Goal: Task Accomplishment & Management: Use online tool/utility

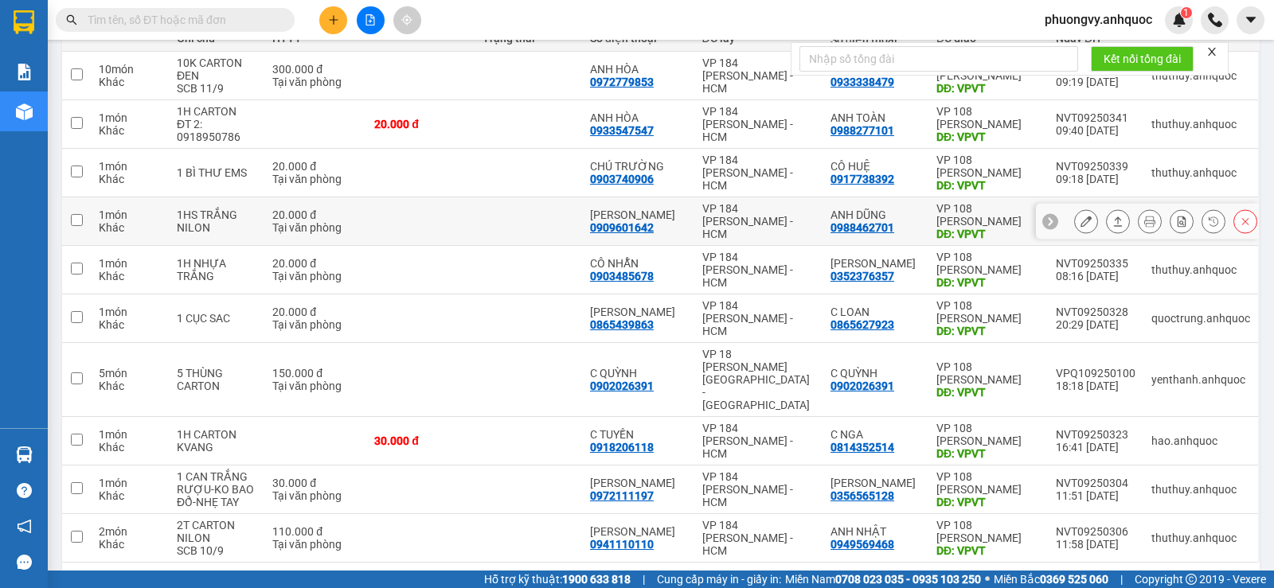
scroll to position [239, 0]
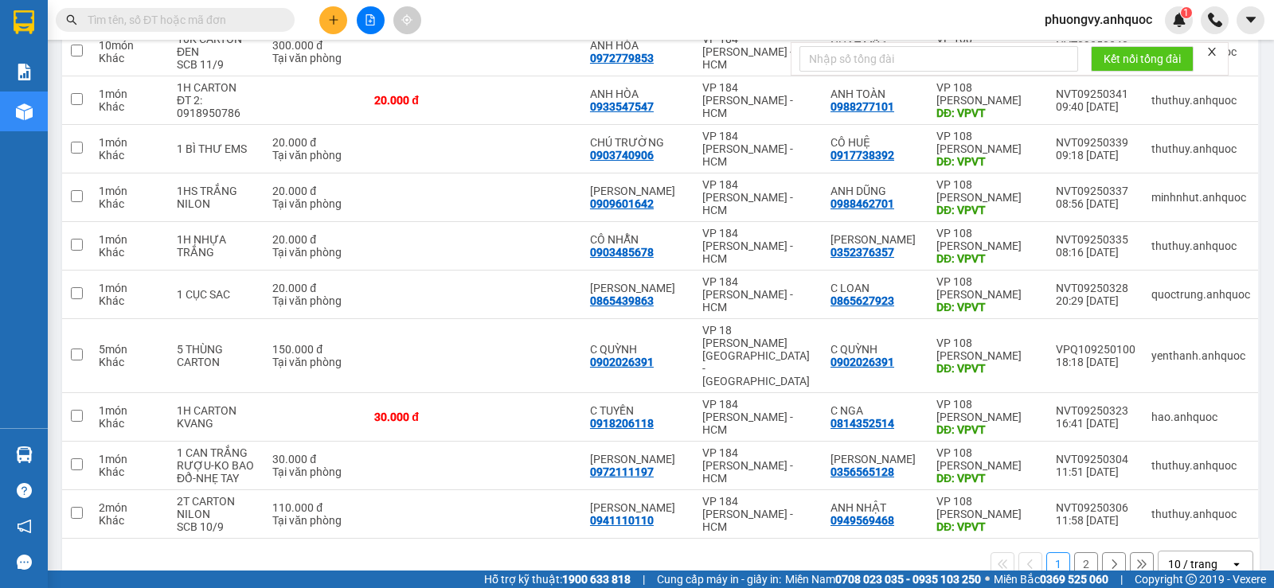
click at [1080, 553] on button "2" at bounding box center [1086, 565] width 24 height 24
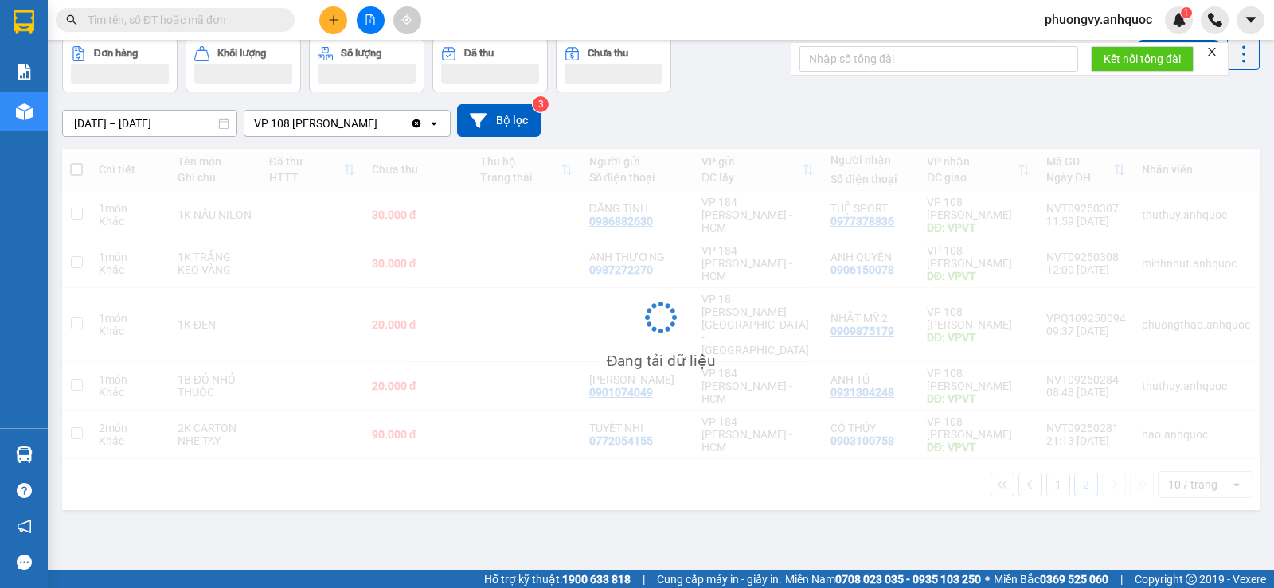
scroll to position [73, 0]
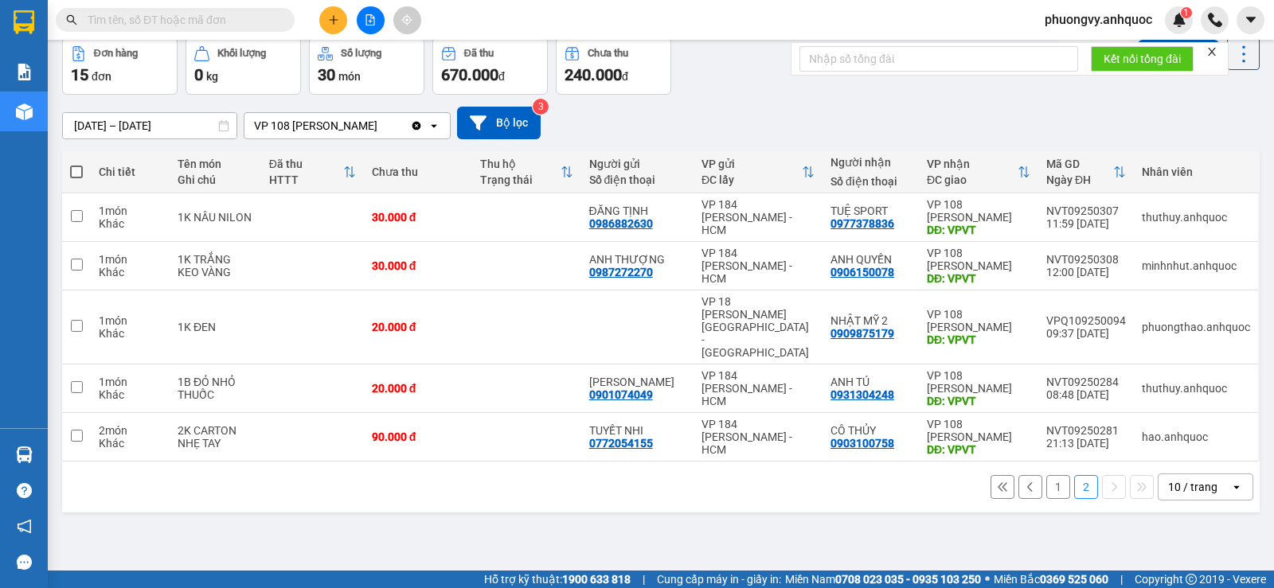
click at [221, 18] on input "text" at bounding box center [182, 20] width 188 height 18
click at [1095, 21] on span "phuongvy.anhquoc" at bounding box center [1098, 20] width 133 height 20
click at [1054, 43] on span "Đăng xuất" at bounding box center [1104, 50] width 101 height 18
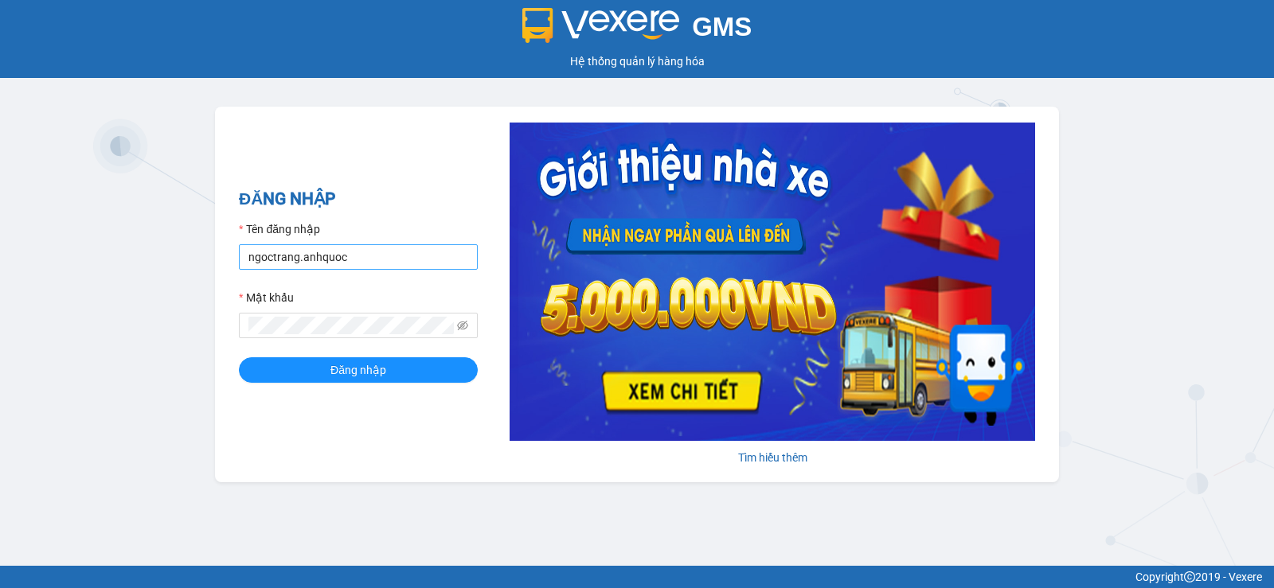
drag, startPoint x: 431, startPoint y: 234, endPoint x: 418, endPoint y: 257, distance: 26.4
click at [424, 250] on div "Tên đăng nhập ngoctrang.anhquoc" at bounding box center [358, 245] width 239 height 49
click at [418, 257] on input "ngoctrang.anhquoc" at bounding box center [358, 256] width 239 height 25
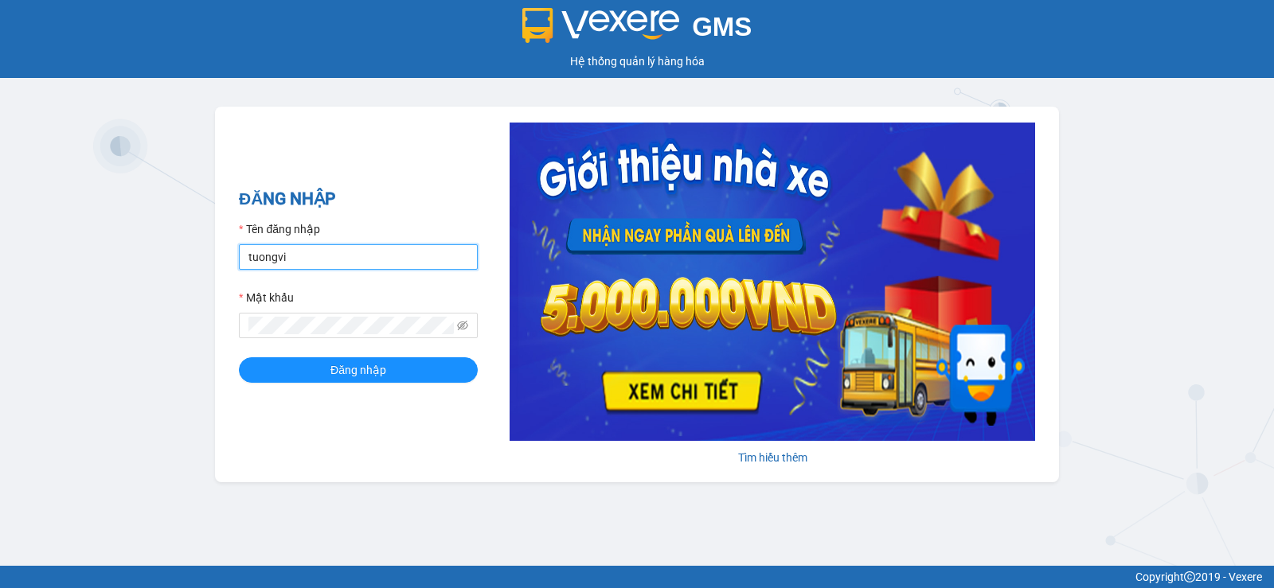
type input "tuongvi.anhquoc"
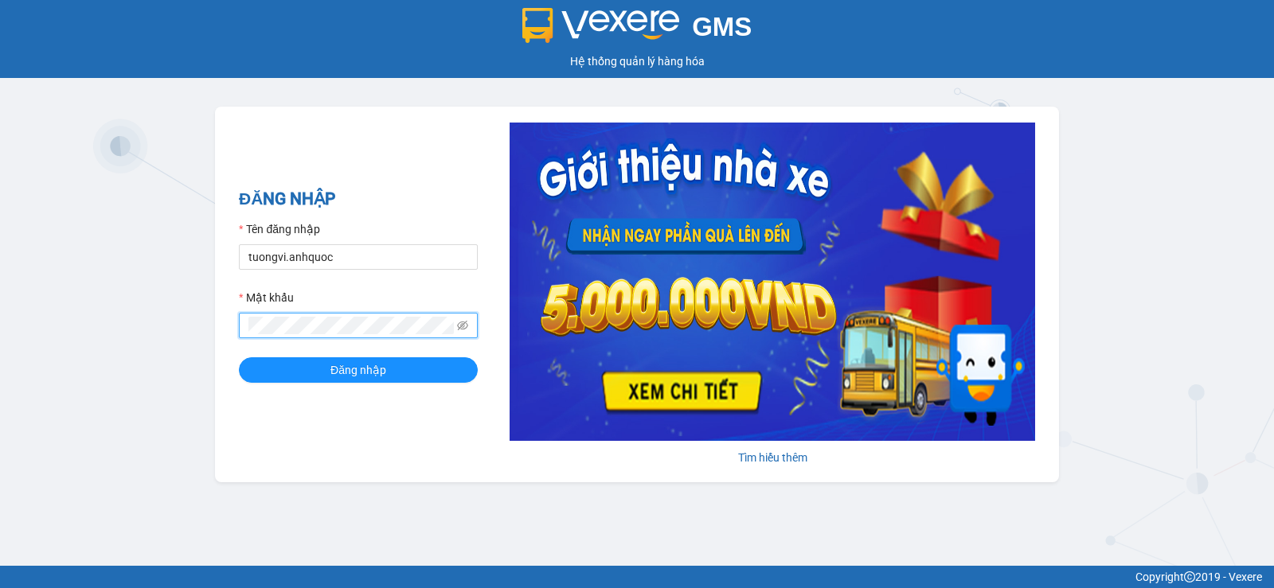
click at [239, 357] on button "Đăng nhập" at bounding box center [358, 369] width 239 height 25
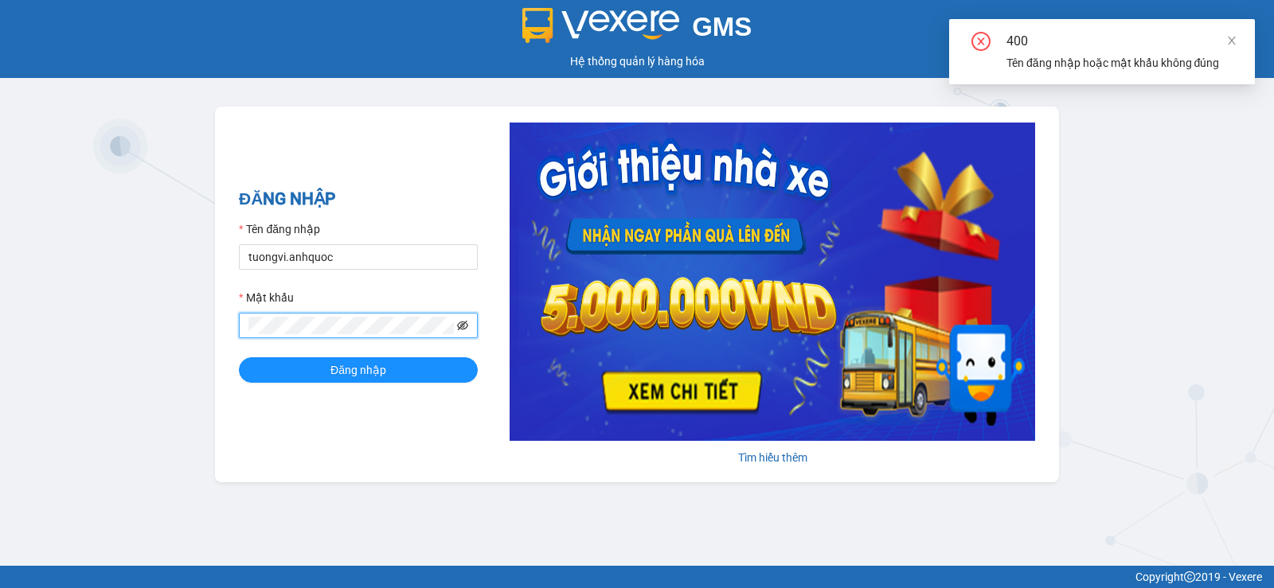
click at [463, 325] on icon "eye-invisible" at bounding box center [462, 326] width 11 height 10
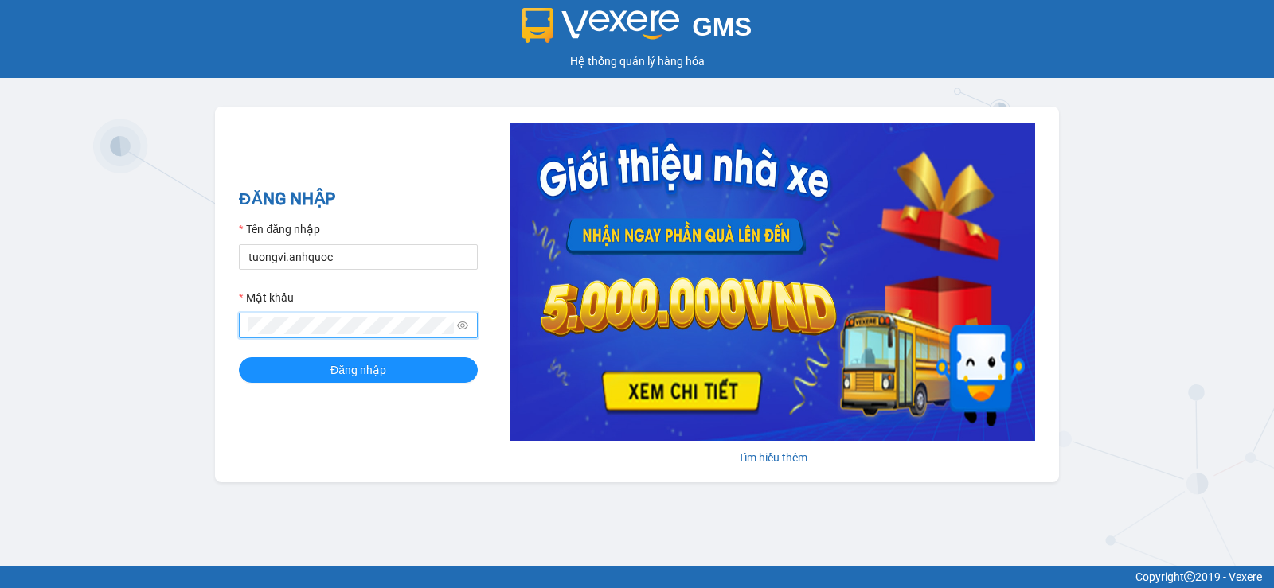
click at [239, 357] on button "Đăng nhập" at bounding box center [358, 369] width 239 height 25
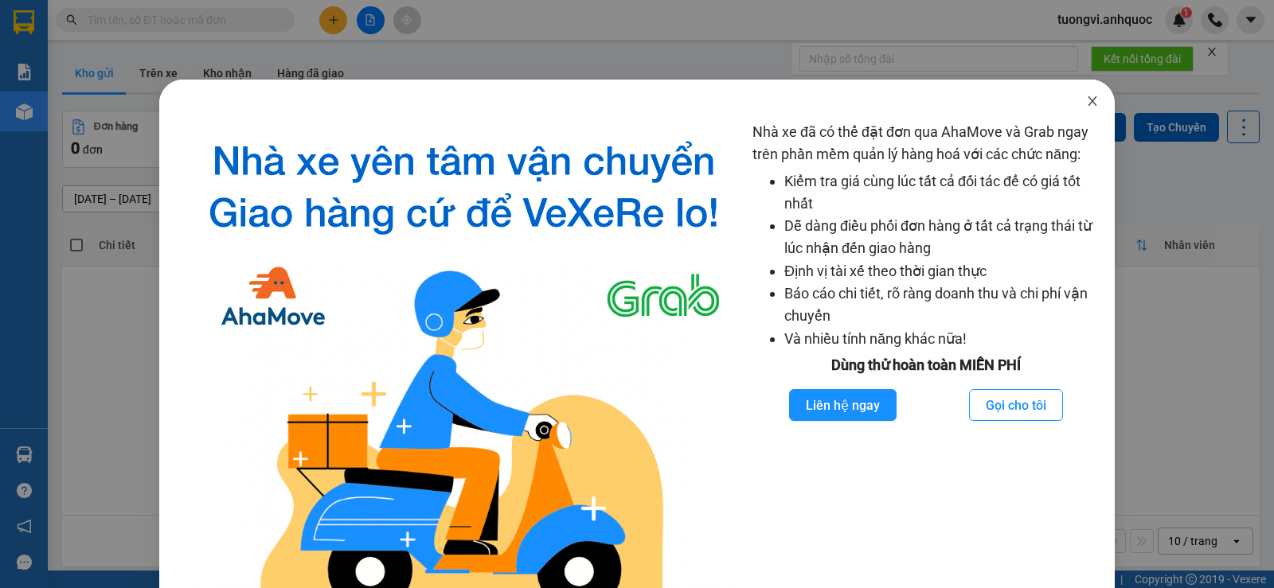
click at [1081, 111] on span "Close" at bounding box center [1092, 102] width 45 height 45
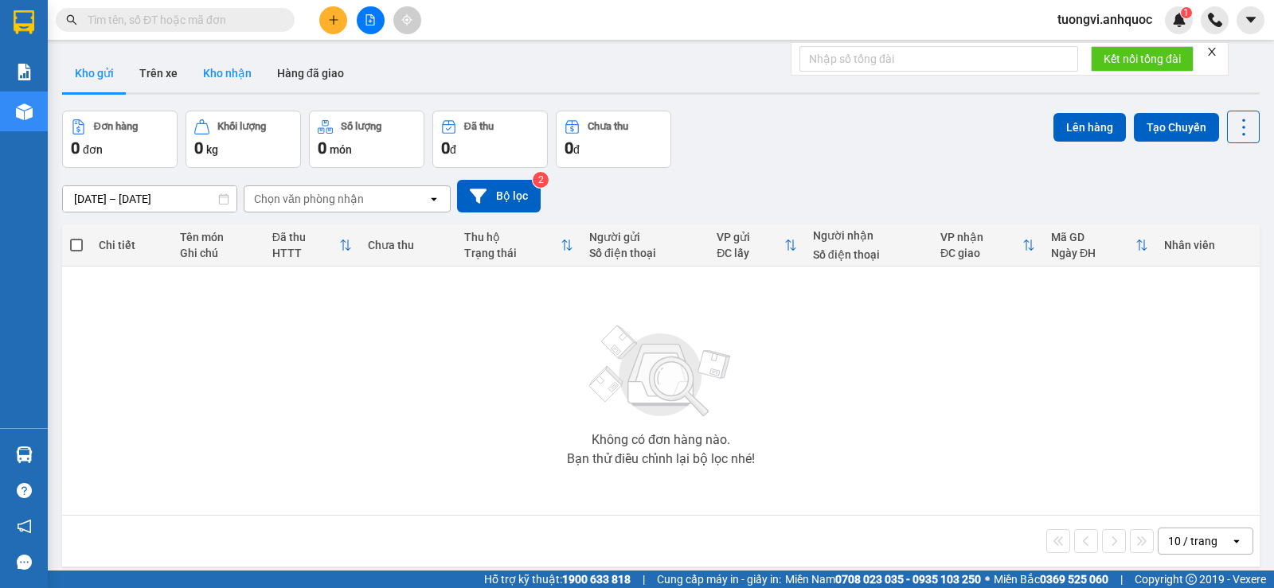
click at [224, 81] on button "Kho nhận" at bounding box center [227, 73] width 74 height 38
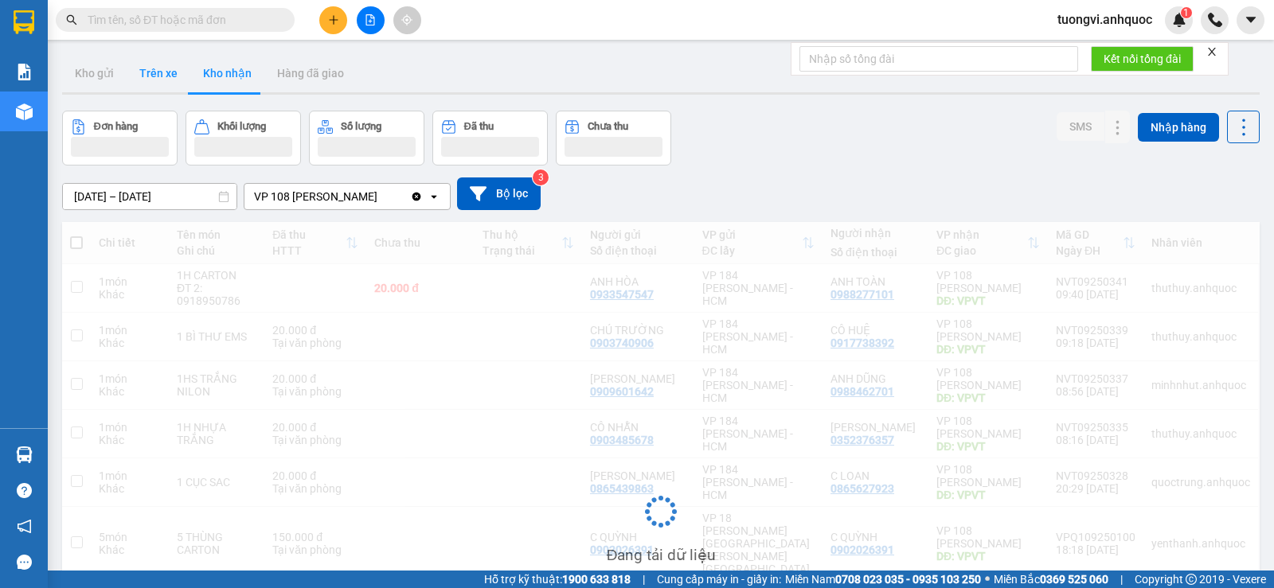
click at [177, 68] on button "Trên xe" at bounding box center [159, 73] width 64 height 38
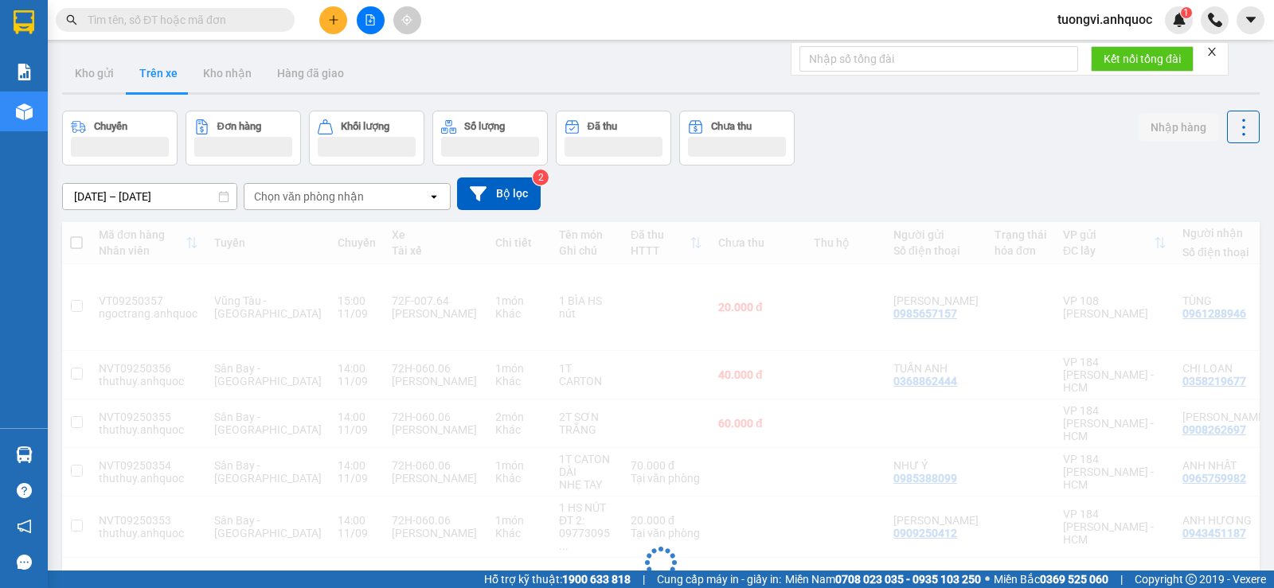
click at [168, 75] on button "Trên xe" at bounding box center [159, 73] width 64 height 38
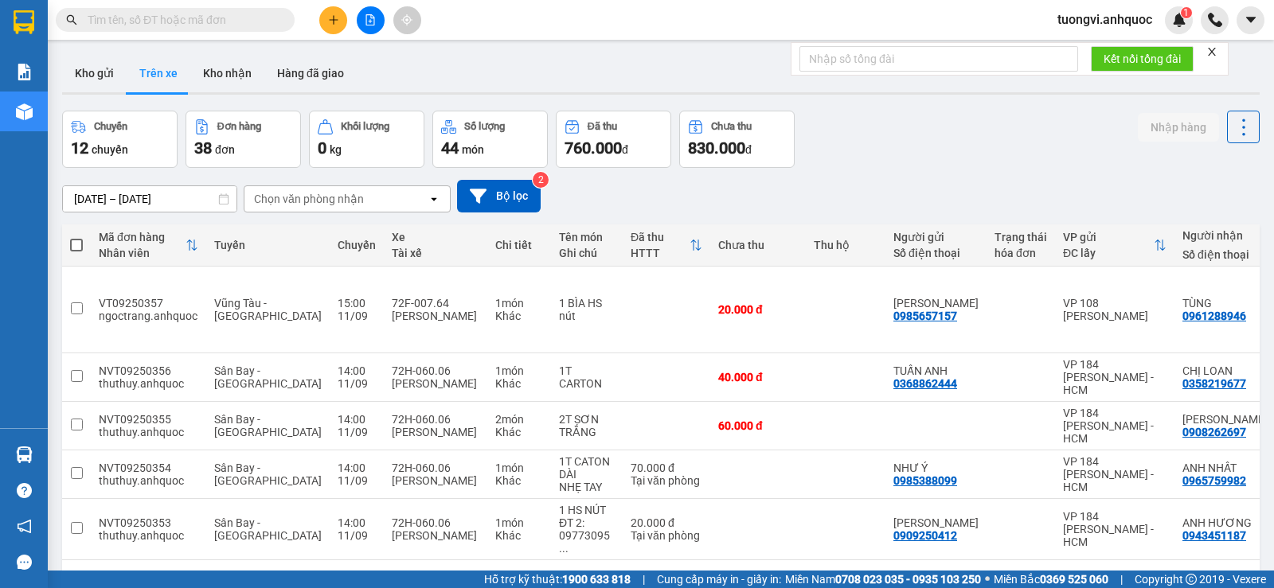
click at [213, 22] on input "text" at bounding box center [182, 20] width 188 height 18
paste input "0908827291"
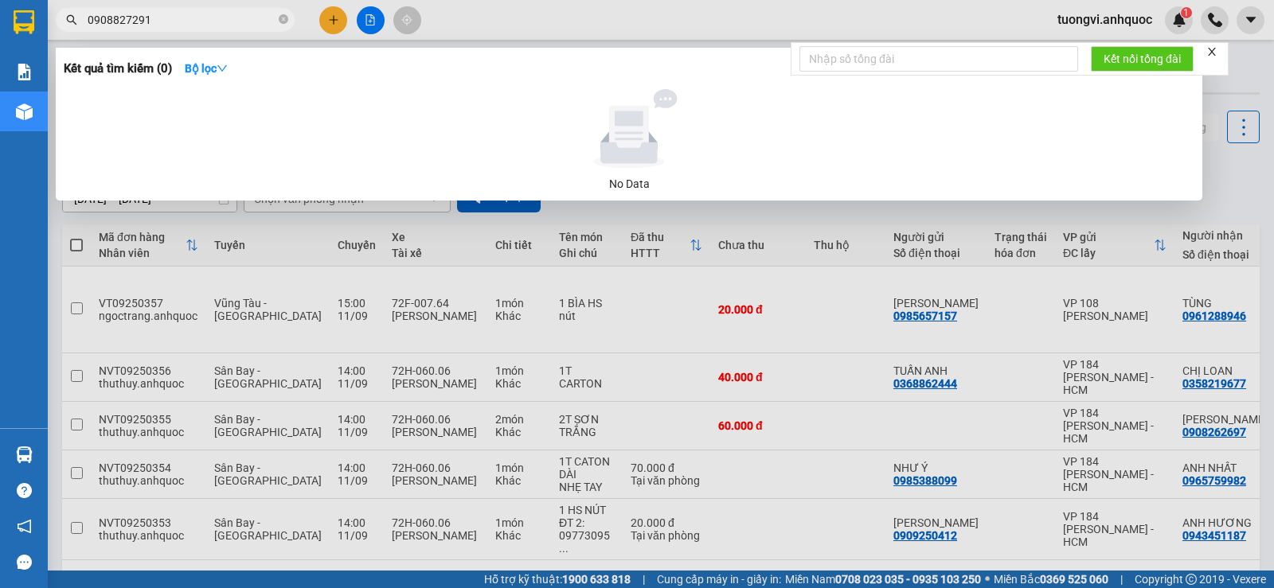
click at [213, 22] on input "0908827291" at bounding box center [182, 20] width 188 height 18
click at [94, 17] on input "0908827291" at bounding box center [182, 20] width 188 height 18
click at [87, 15] on span "0908827291" at bounding box center [175, 20] width 239 height 24
click at [96, 19] on input "0908827291" at bounding box center [182, 20] width 188 height 18
click at [89, 16] on input "908827291" at bounding box center [182, 20] width 188 height 18
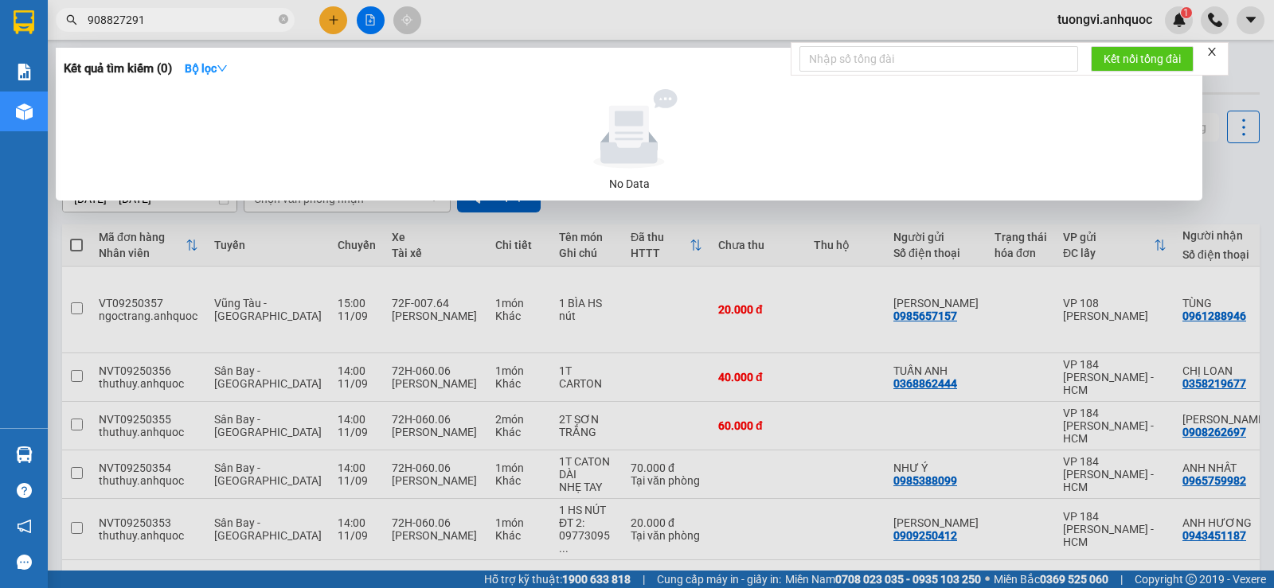
type input "0908827291"
click at [286, 21] on icon "close-circle" at bounding box center [284, 19] width 10 height 10
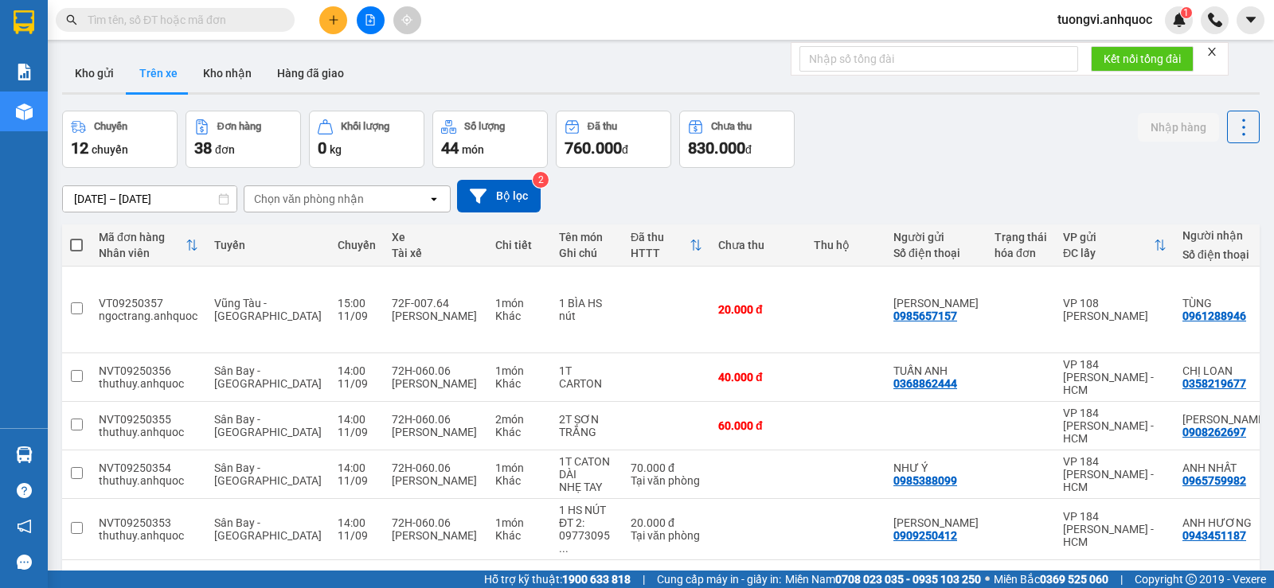
drag, startPoint x: 232, startPoint y: 37, endPoint x: 228, endPoint y: 27, distance: 10.1
click at [231, 35] on div "Kết quả tìm kiếm ( 0 ) Bộ lọc No Data tuongvi.anhquoc 1" at bounding box center [637, 20] width 1274 height 40
click at [228, 27] on input "text" at bounding box center [182, 20] width 188 height 18
paste input "0909902162"
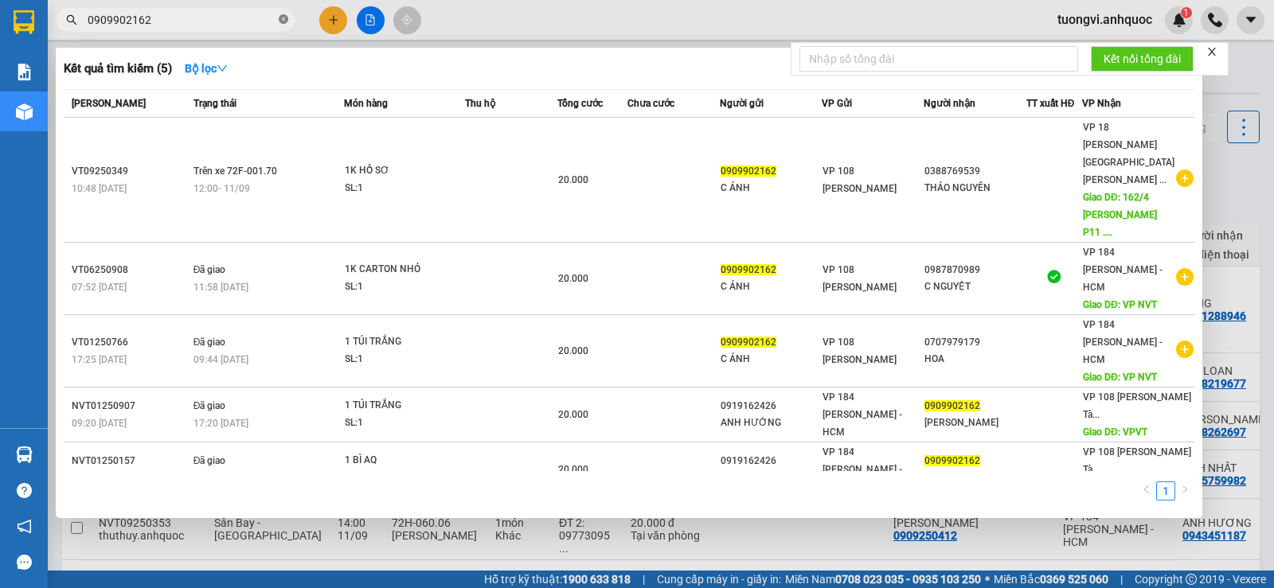
type input "0909902162"
